Goal: Information Seeking & Learning: Learn about a topic

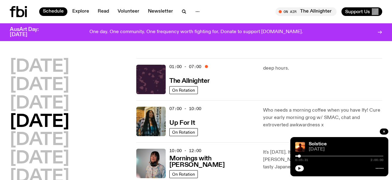
click at [299, 167] on icon "button" at bounding box center [299, 167] width 3 height 3
click at [299, 167] on rect "button" at bounding box center [298, 167] width 1 height 3
click at [299, 168] on icon "button" at bounding box center [299, 167] width 3 height 3
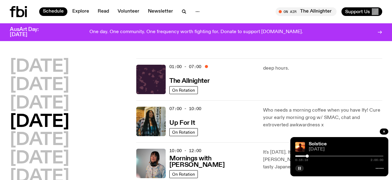
click at [310, 156] on div at bounding box center [339, 155] width 88 height 1
click at [309, 156] on div at bounding box center [266, 155] width 88 height 1
click at [310, 156] on div at bounding box center [310, 155] width 3 height 3
click at [310, 155] on div at bounding box center [310, 155] width 3 height 3
